Goal: Task Accomplishment & Management: Manage account settings

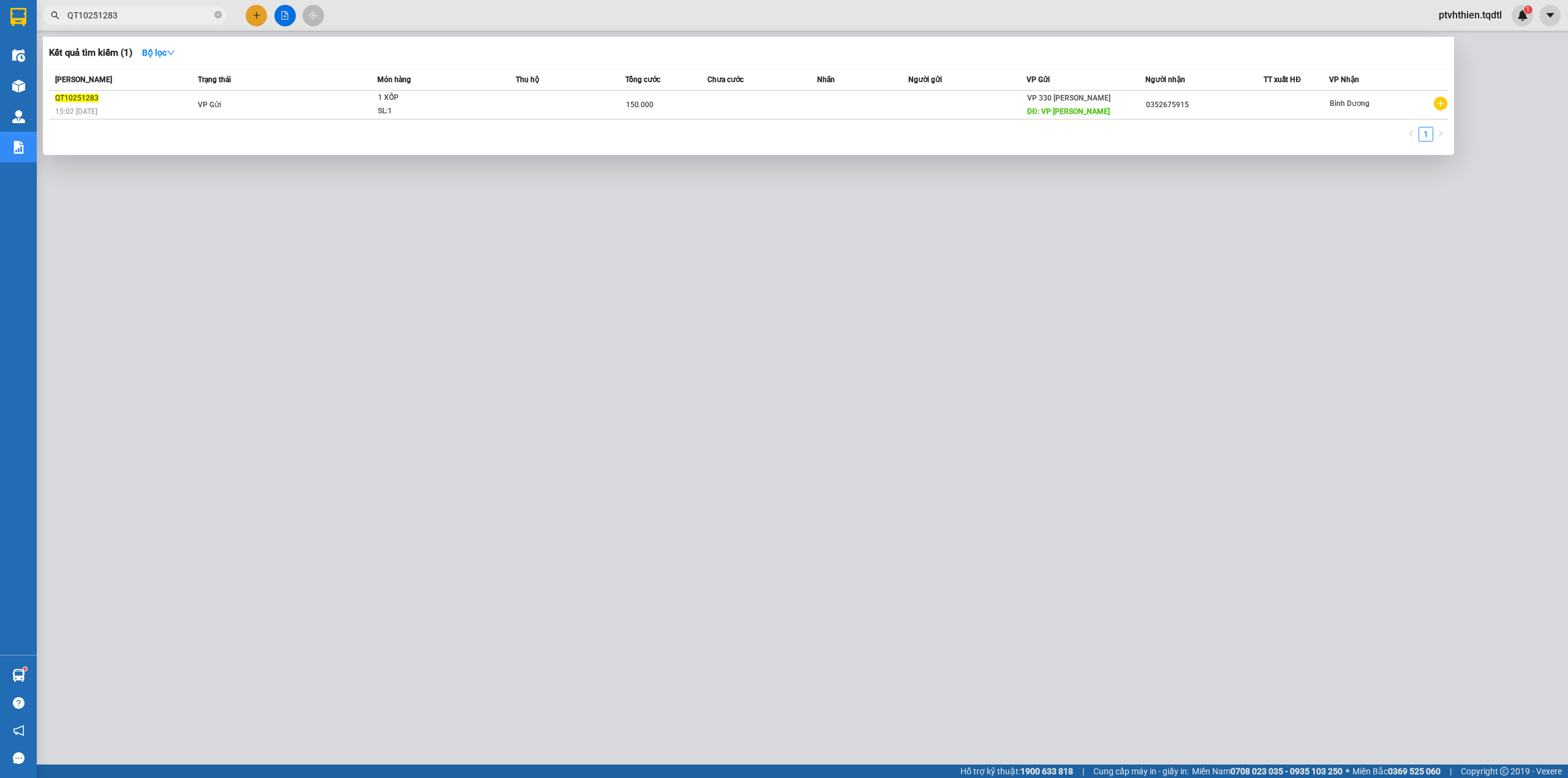
click at [65, 25] on div "Kết quả tìm kiếm ( 1 ) Bộ lọc Mã ĐH Trạng thái Món hàng Thu hộ Tổng cước Chưa c…" at bounding box center [119, 15] width 239 height 21
type input "D"
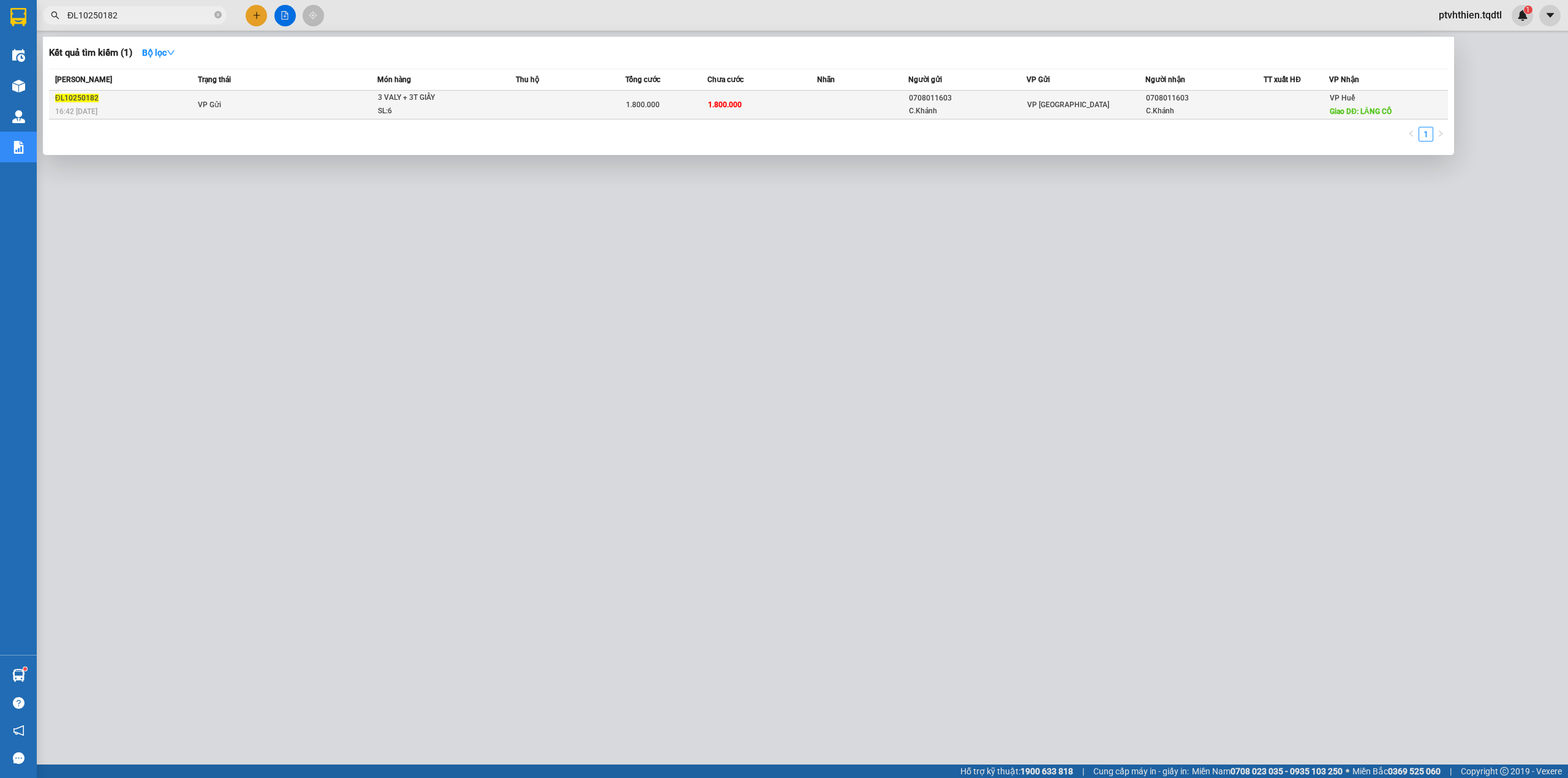
type input "ĐL10250182"
click at [165, 101] on div "ĐL10250182" at bounding box center [124, 98] width 139 height 13
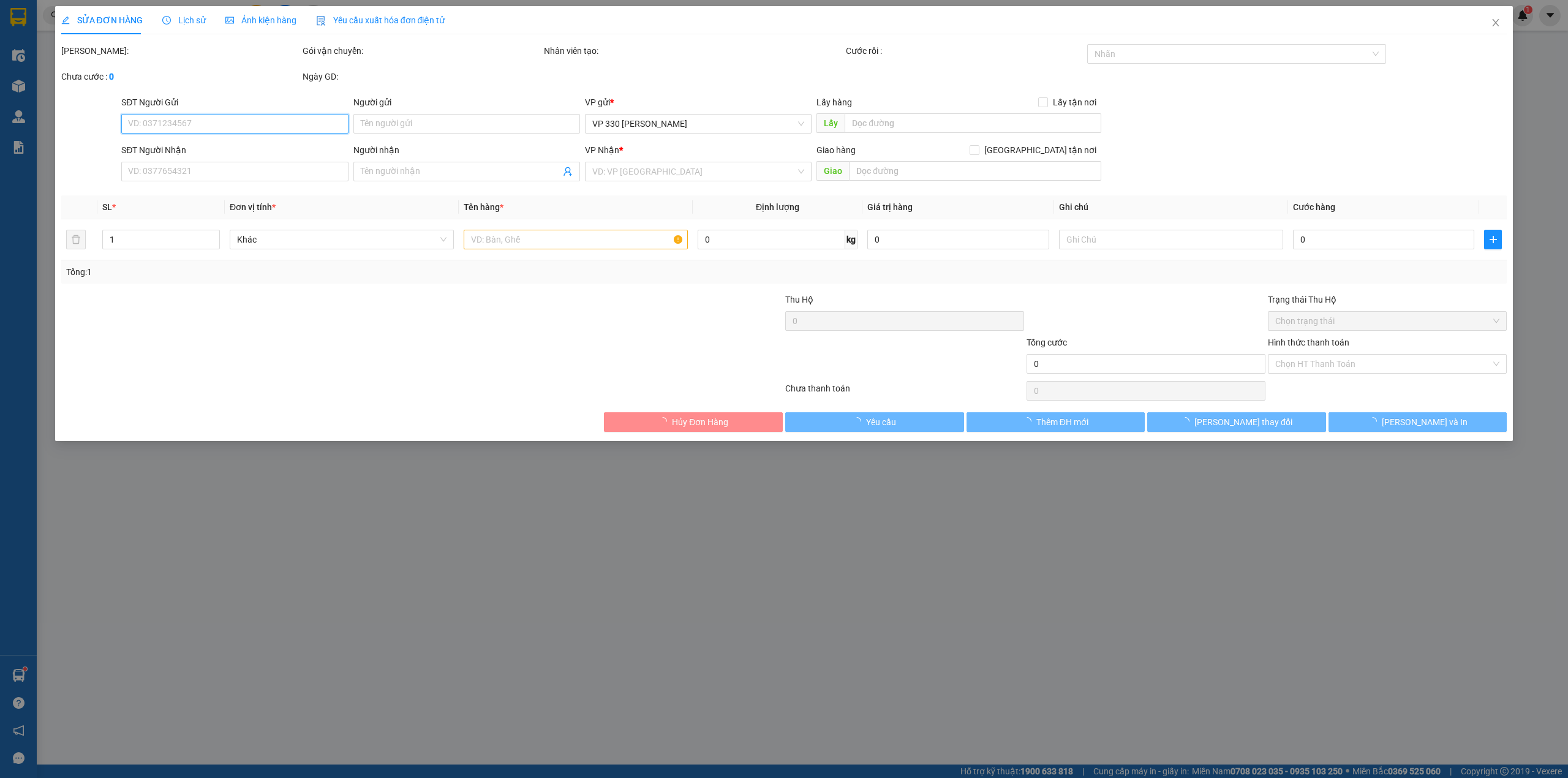
type input "0708011603"
type input "C.Khánh"
type input "0708011603"
type input "C.Khánh"
type input "LĂNG CÔ"
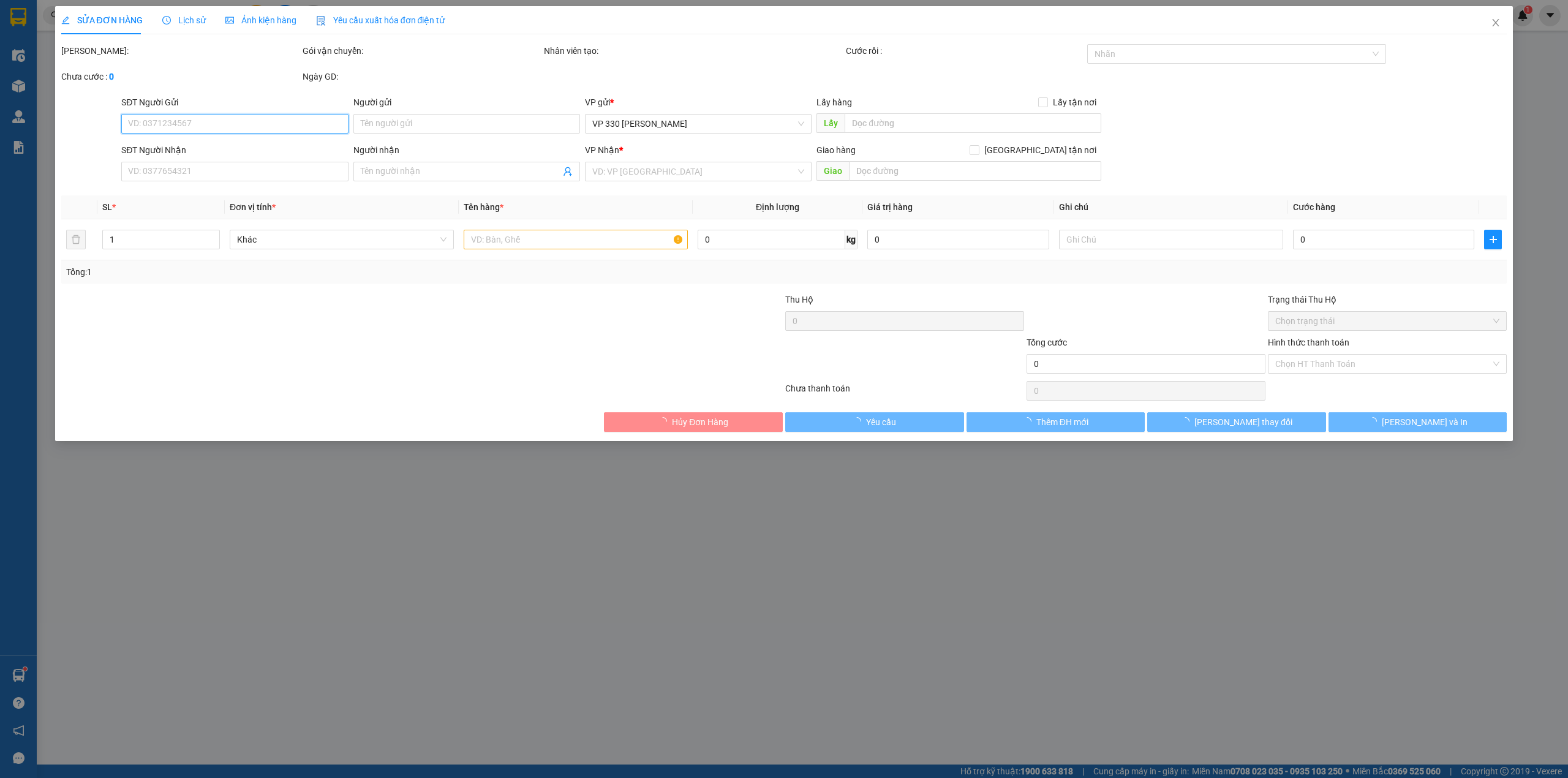
type input "1.800.000"
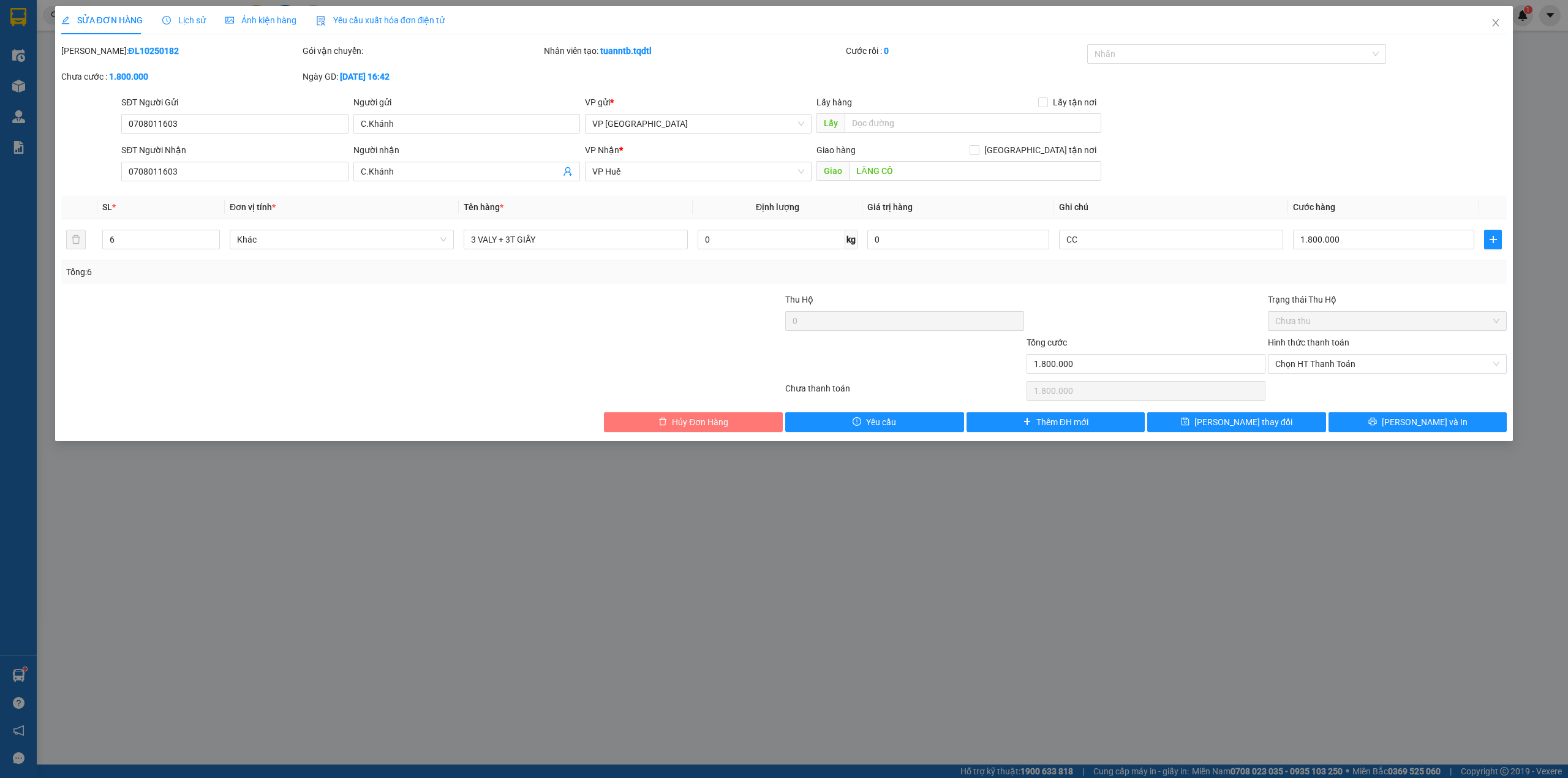
click at [691, 422] on span "Hủy Đơn Hàng" at bounding box center [700, 422] width 57 height 13
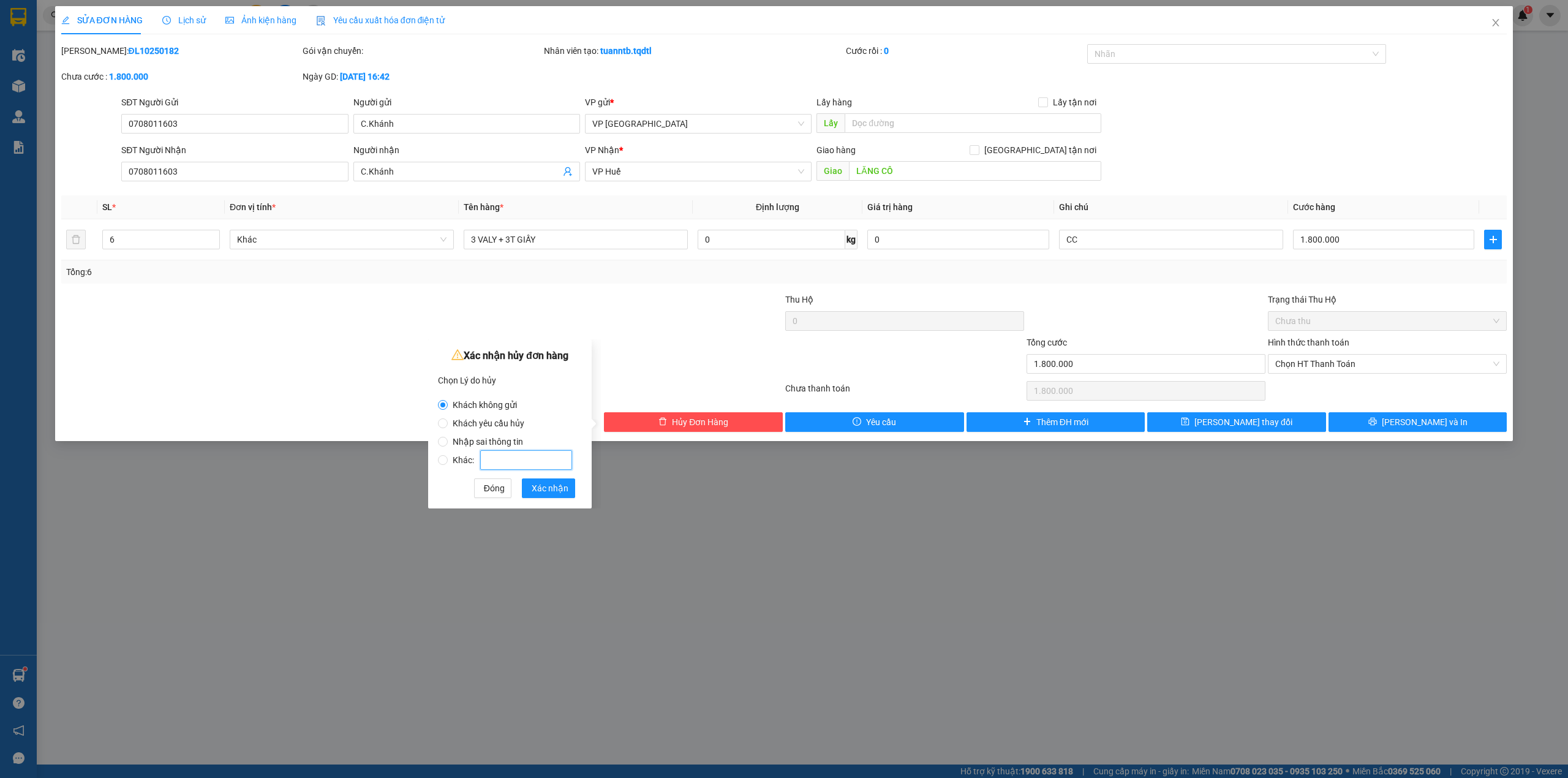
click at [489, 461] on input "Khác:" at bounding box center [526, 460] width 92 height 20
radio input "false"
radio input "true"
type input "khách huỷ k gửi nữa"
click at [538, 486] on span "Xác nhận" at bounding box center [550, 488] width 37 height 13
